Goal: Task Accomplishment & Management: Use online tool/utility

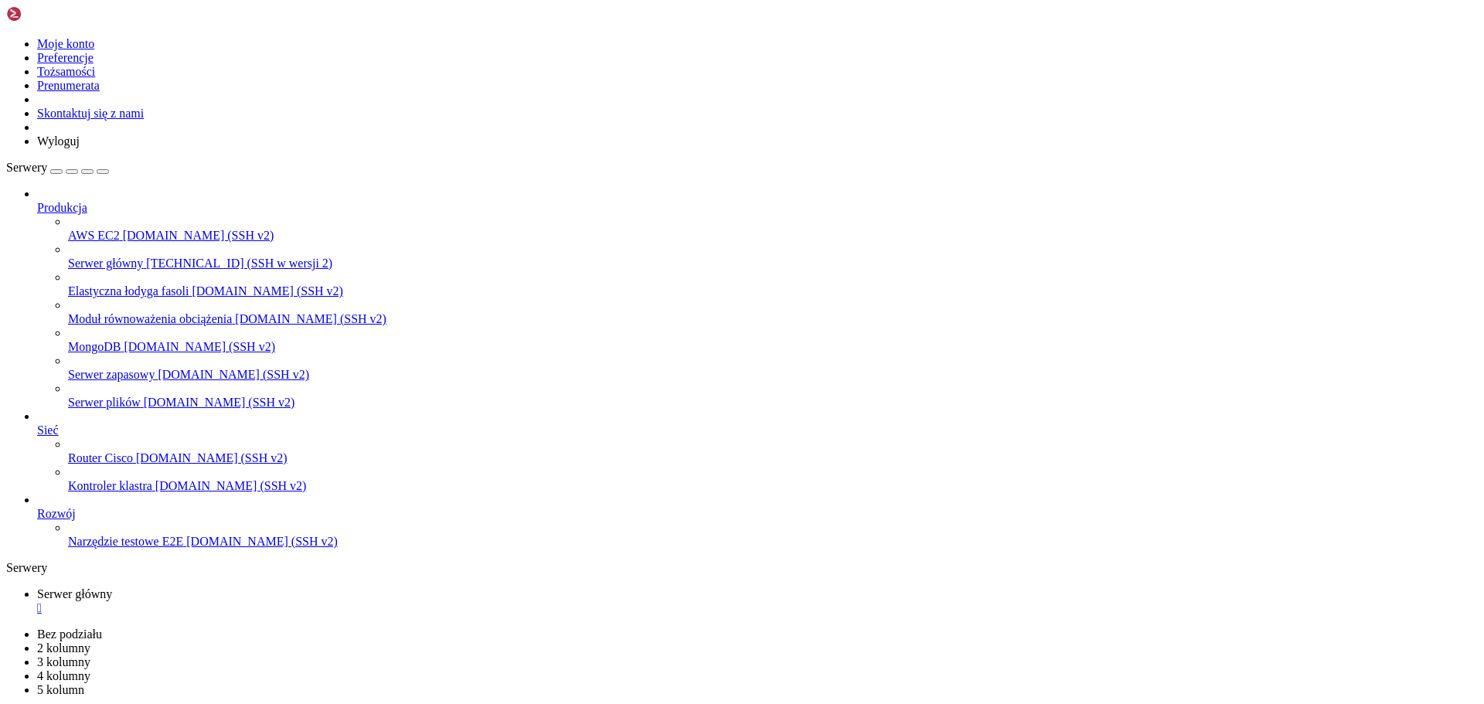
scroll to position [28444, 0]
click at [42, 601] on font "" at bounding box center [39, 607] width 5 height 13
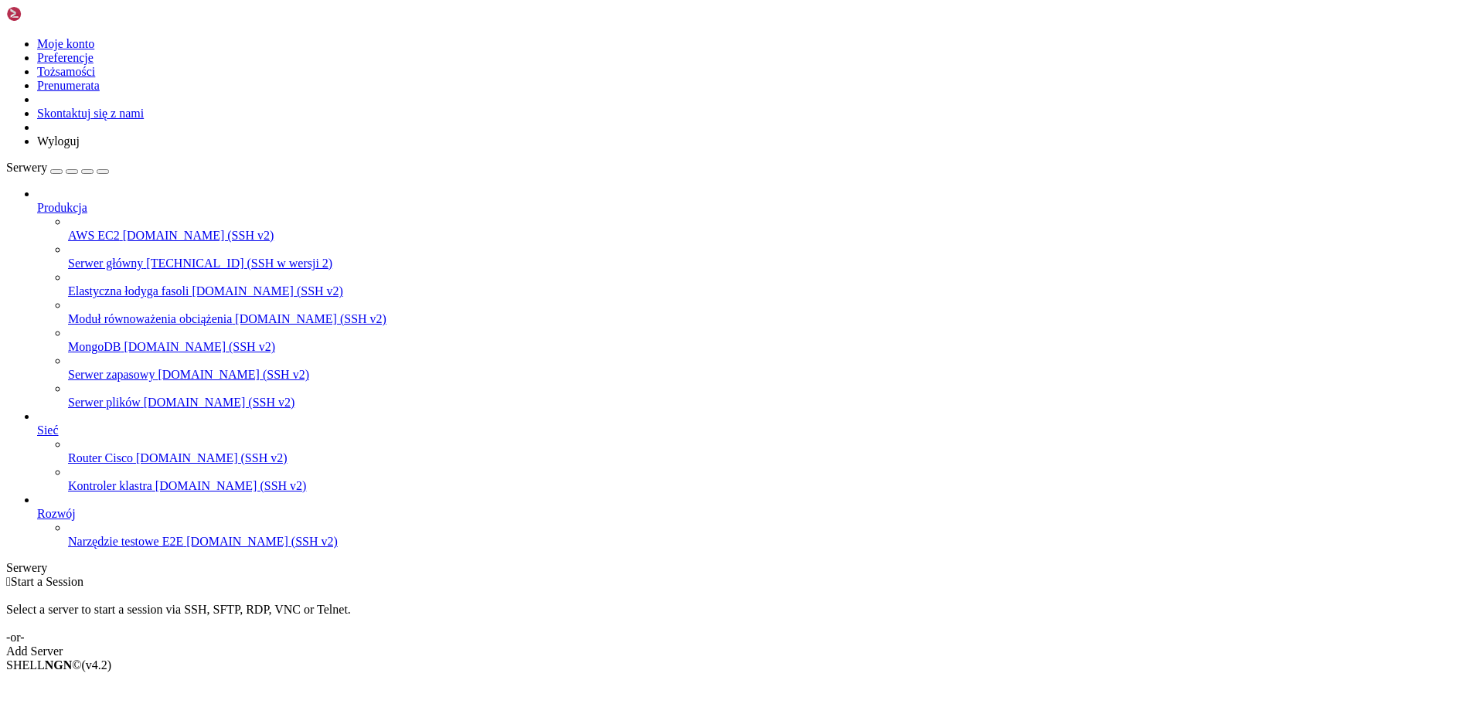
click at [146, 257] on font "[TECHNICAL_ID] (SSH w wersji 2)" at bounding box center [239, 263] width 186 height 13
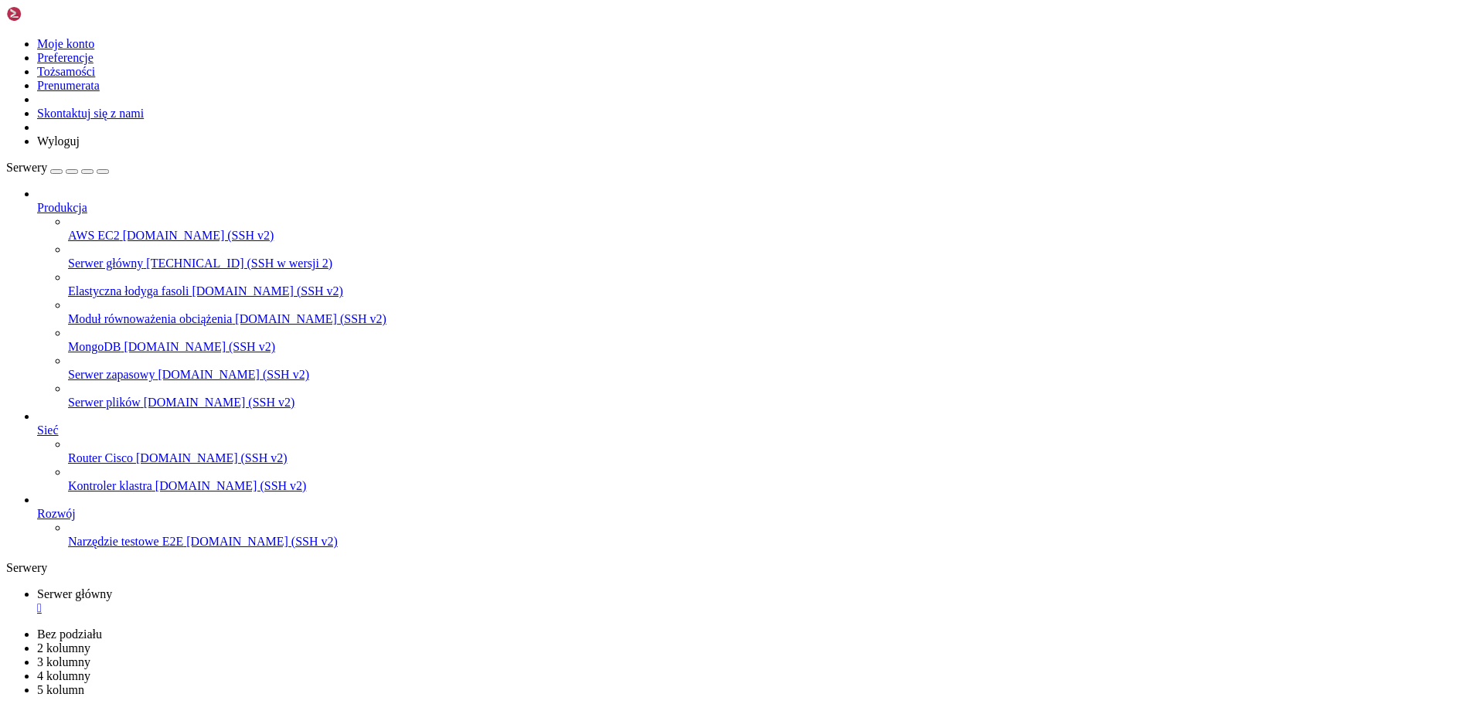
scroll to position [0, 0]
drag, startPoint x: 318, startPoint y: 1141, endPoint x: 104, endPoint y: 1141, distance: 214.8
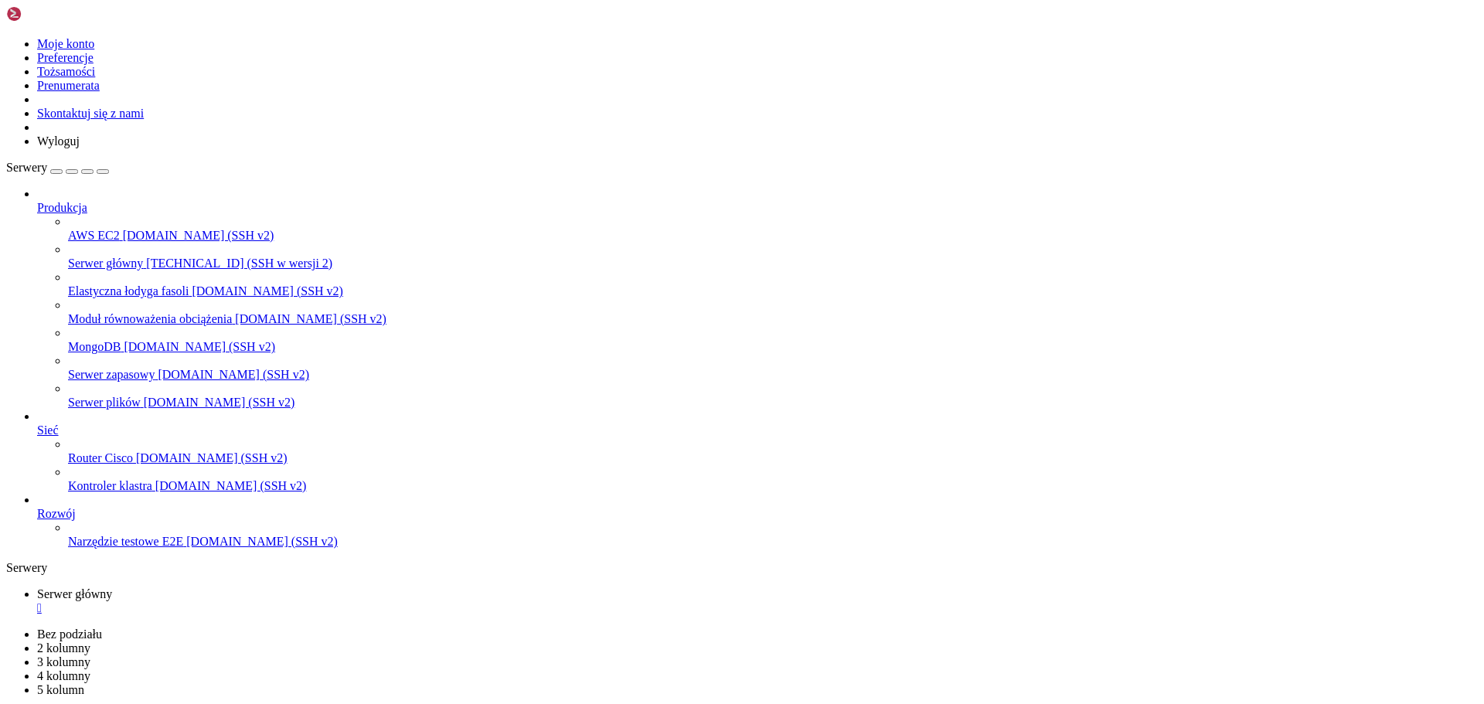
copy span "/home/filebit/pobieranie/modules/"
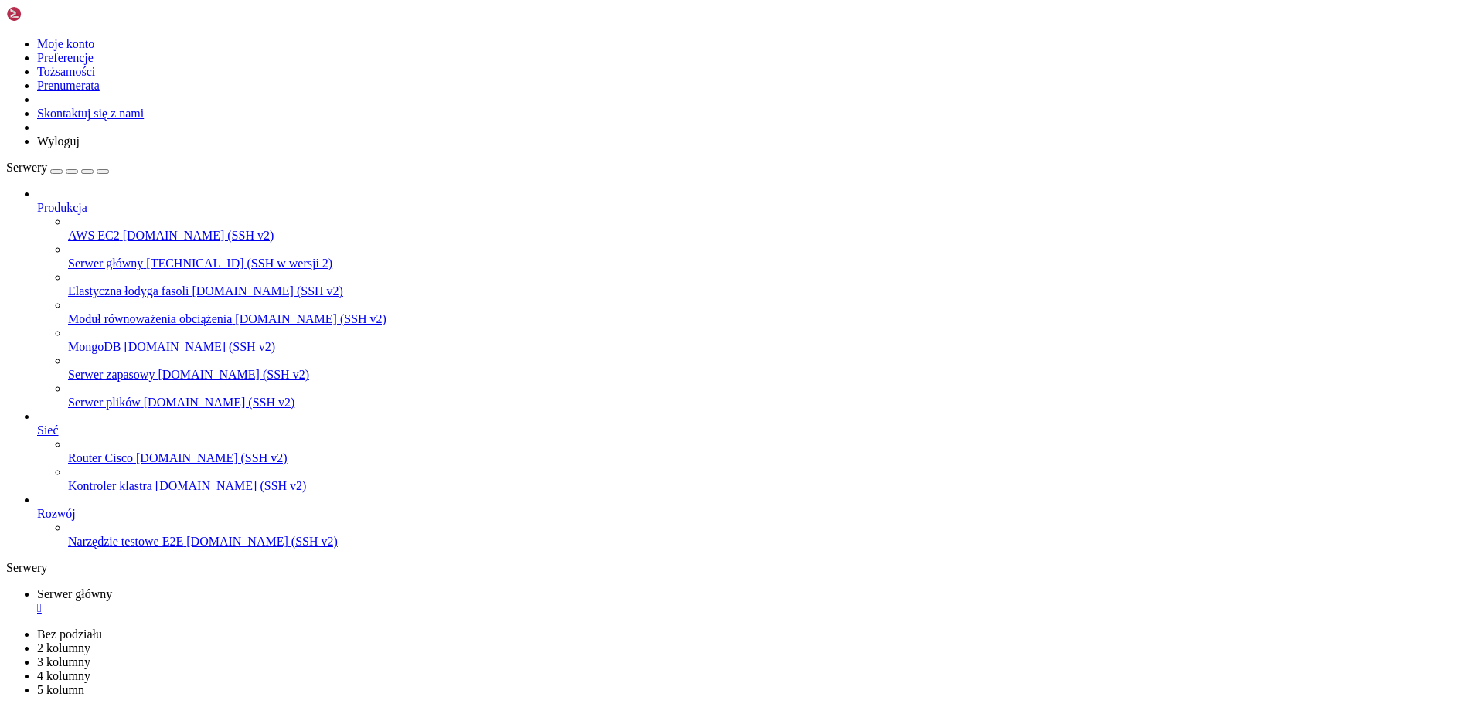
drag, startPoint x: 234, startPoint y: 1373, endPoint x: 219, endPoint y: 1377, distance: 15.4
